Goal: Transaction & Acquisition: Obtain resource

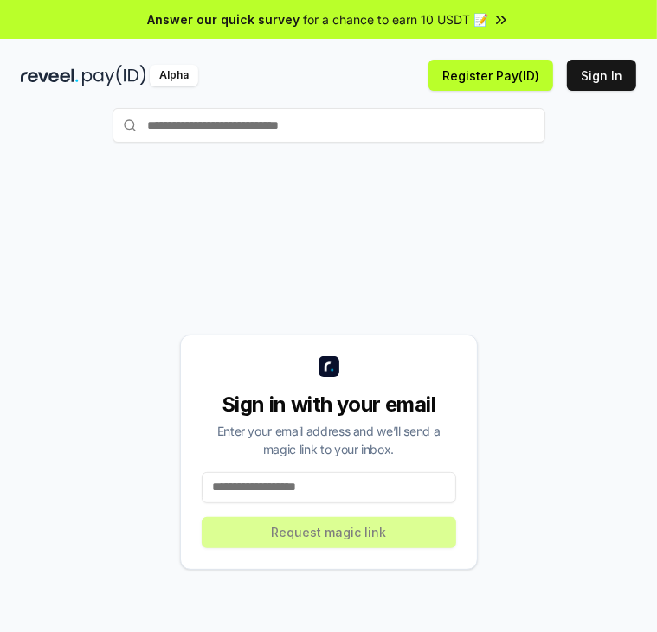
click at [334, 484] on input at bounding box center [329, 487] width 254 height 31
type input "**********"
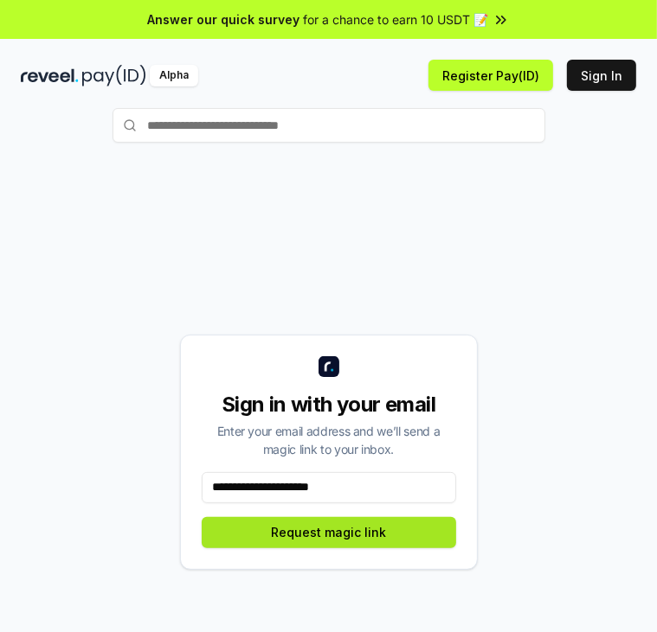
click at [339, 535] on button "Request magic link" at bounding box center [329, 532] width 254 height 31
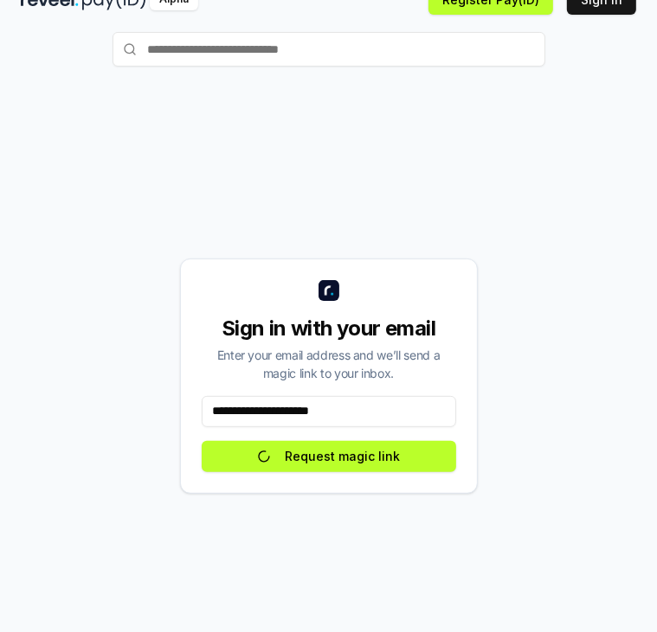
scroll to position [93, 0]
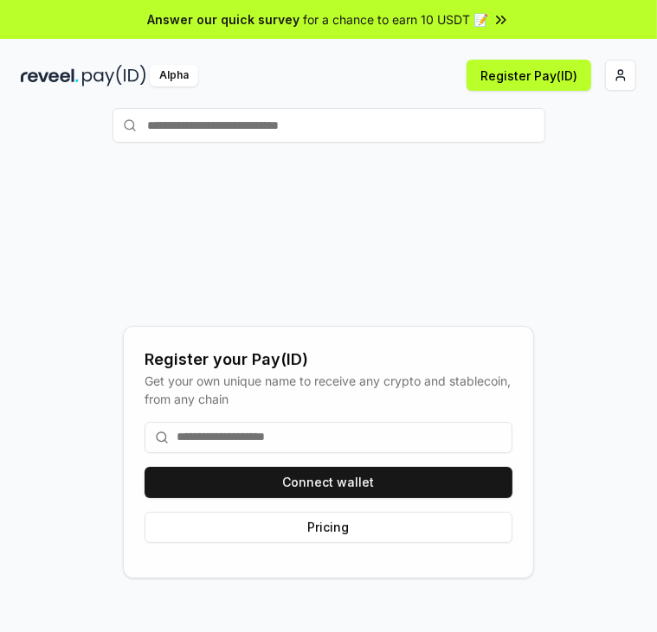
click at [420, 436] on input at bounding box center [328, 437] width 368 height 31
type input "**********"
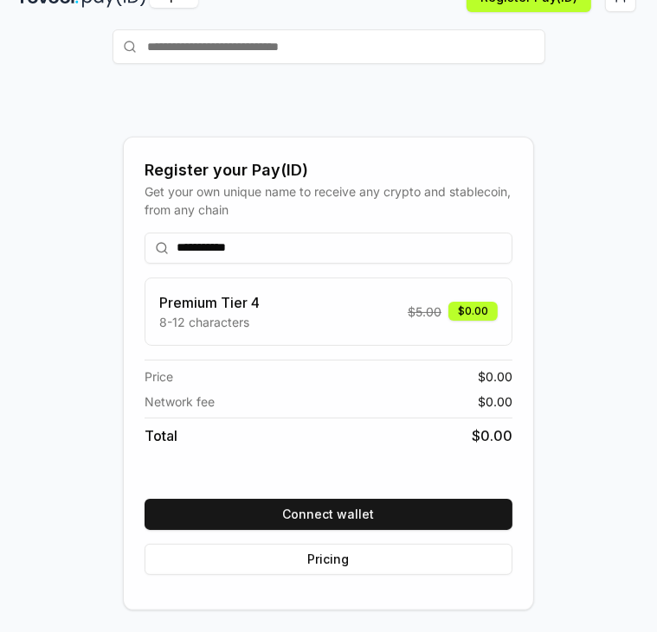
scroll to position [93, 0]
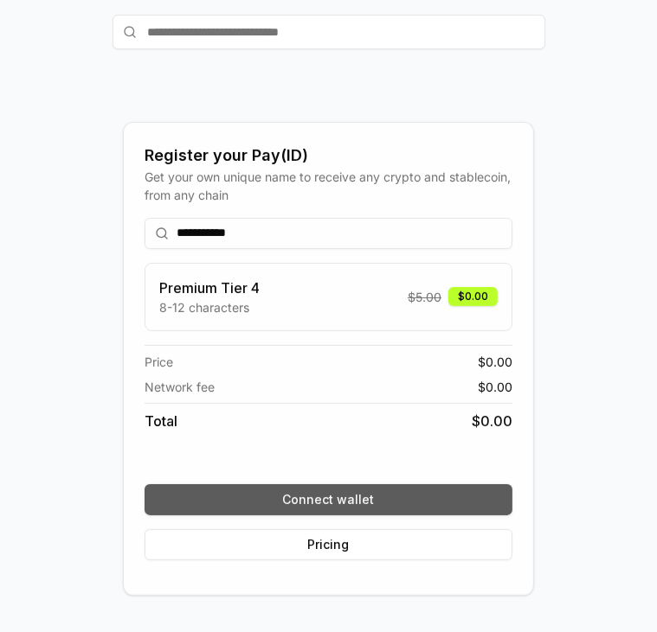
click at [433, 493] on button "Connect wallet" at bounding box center [328, 499] width 368 height 31
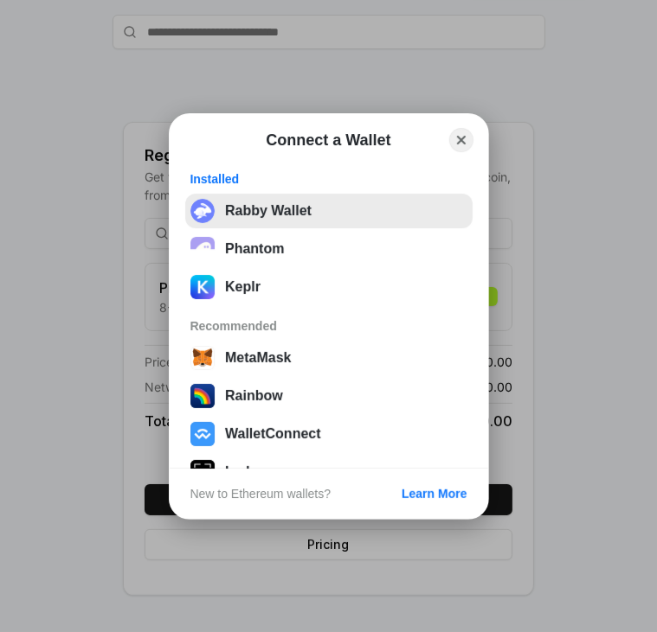
click at [330, 210] on button "Rabby Wallet" at bounding box center [328, 211] width 287 height 35
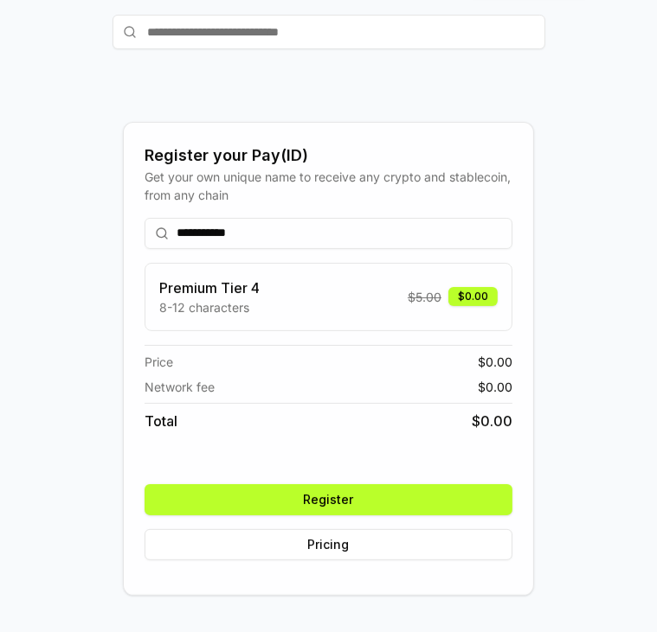
click at [459, 503] on button "Register" at bounding box center [328, 499] width 368 height 31
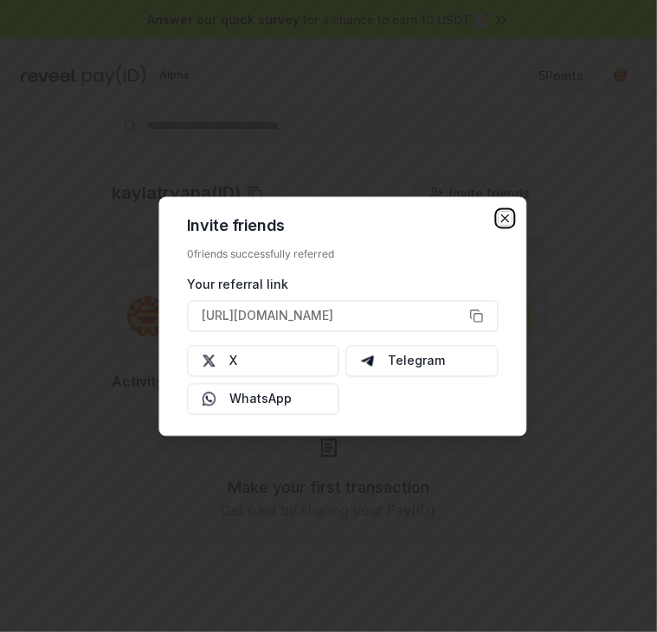
click at [502, 215] on icon "button" at bounding box center [504, 218] width 7 height 7
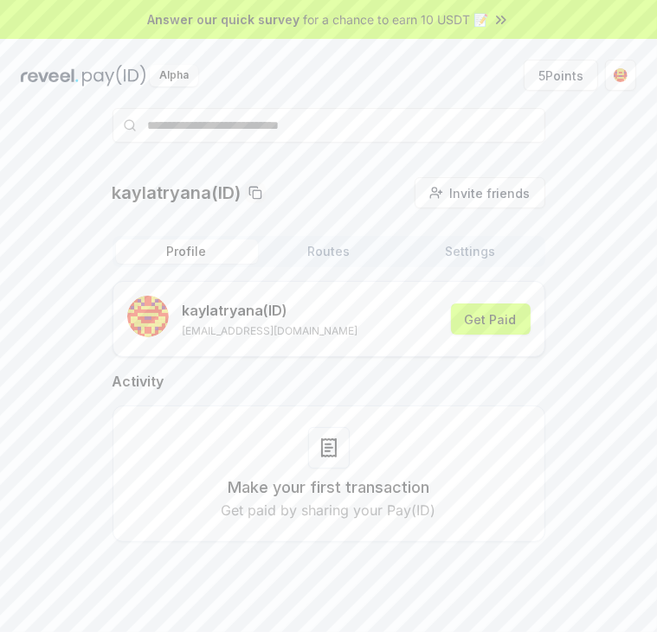
click at [328, 448] on icon at bounding box center [328, 448] width 7 height 0
click at [74, 75] on img at bounding box center [50, 76] width 58 height 22
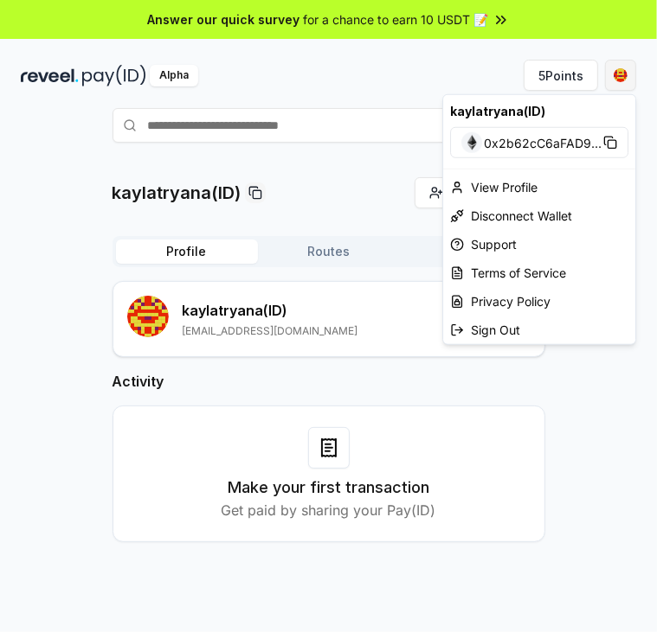
click at [621, 79] on html "Answer our quick survey for a chance to earn 10 USDT 📝 Alpha 5 Points kaylatrya…" at bounding box center [328, 316] width 657 height 632
